Goal: Navigation & Orientation: Find specific page/section

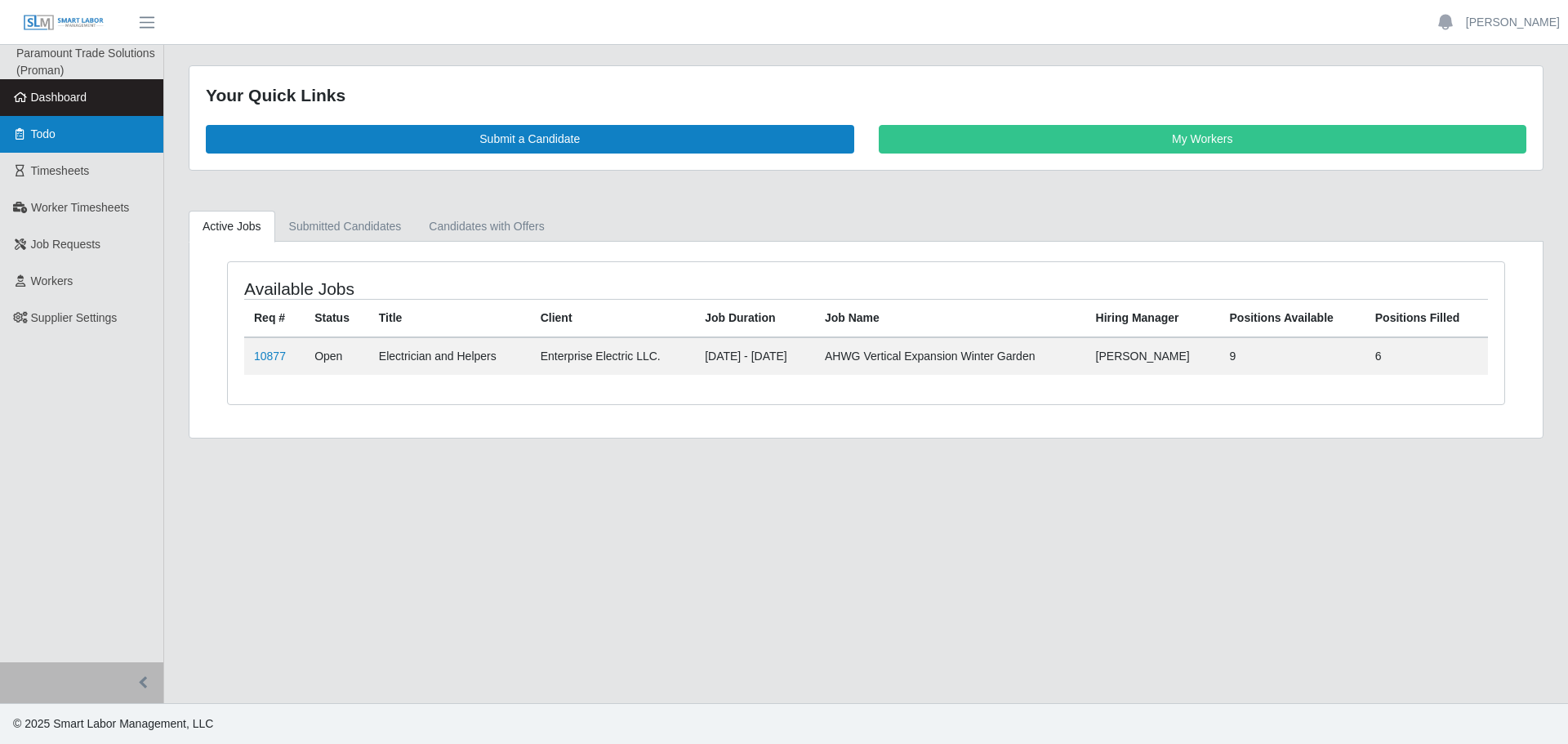
click at [82, 132] on link "Todo" at bounding box center [82, 134] width 163 height 37
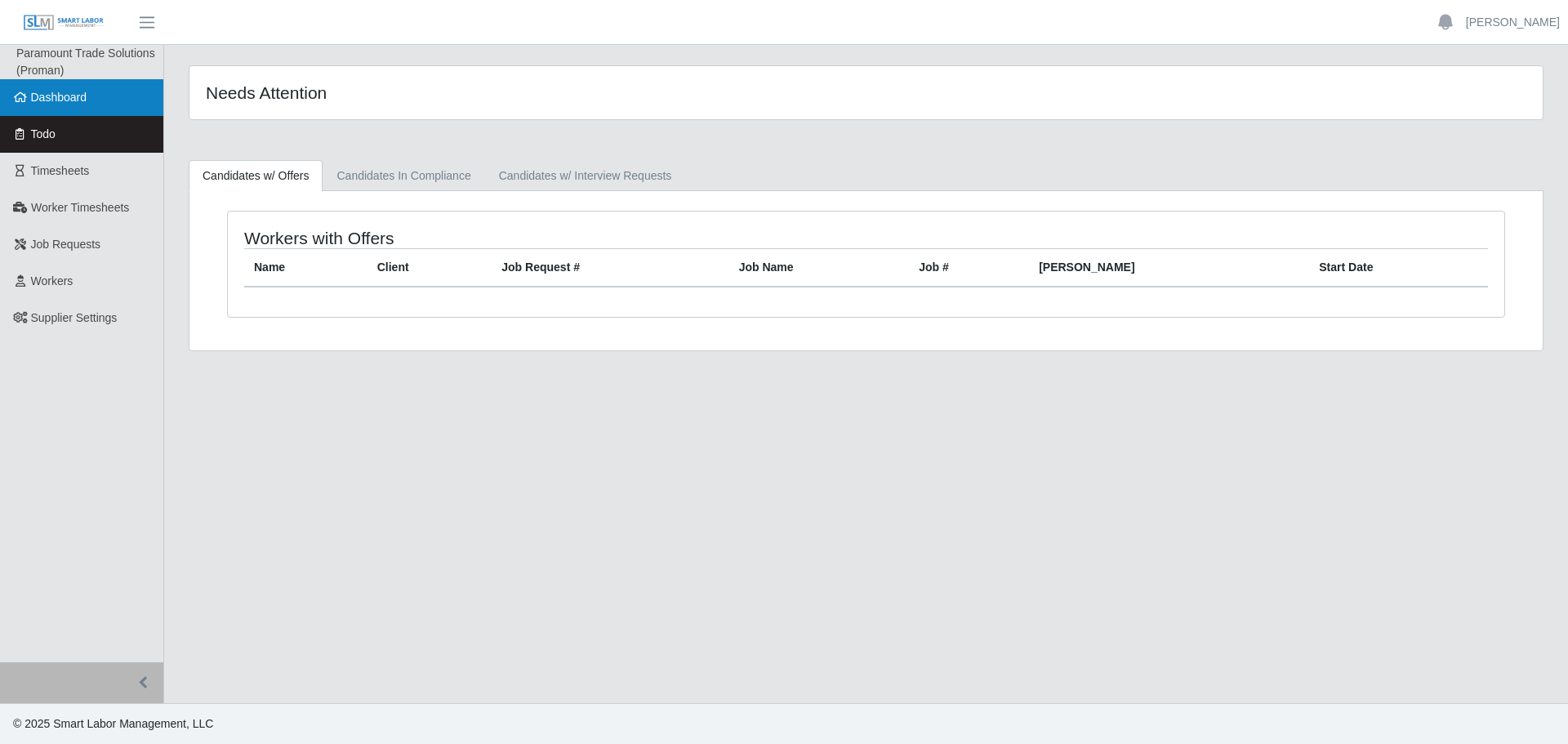
click at [71, 96] on span "Dashboard" at bounding box center [59, 97] width 56 height 13
